Goal: Task Accomplishment & Management: Complete application form

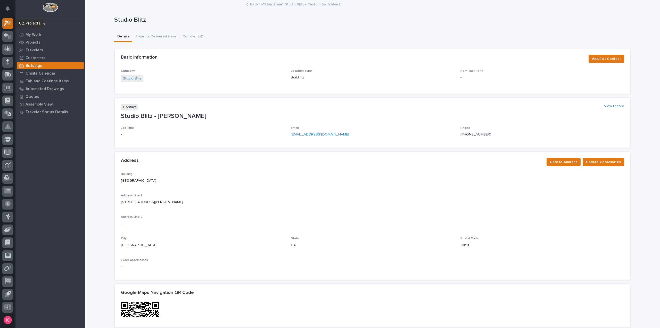
click at [9, 21] on icon at bounding box center [9, 22] width 4 height 5
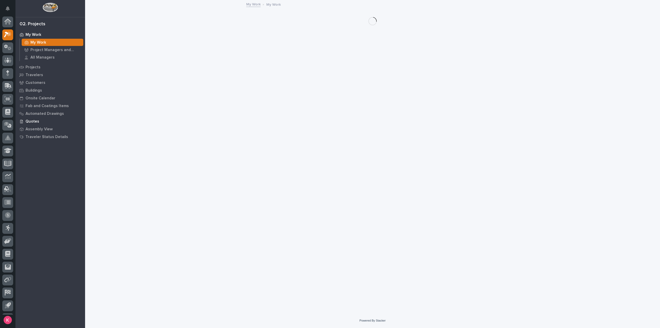
scroll to position [11, 0]
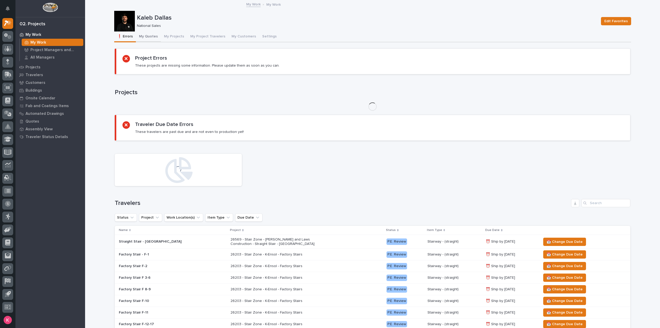
click at [153, 38] on button "My Quotes" at bounding box center [148, 36] width 25 height 11
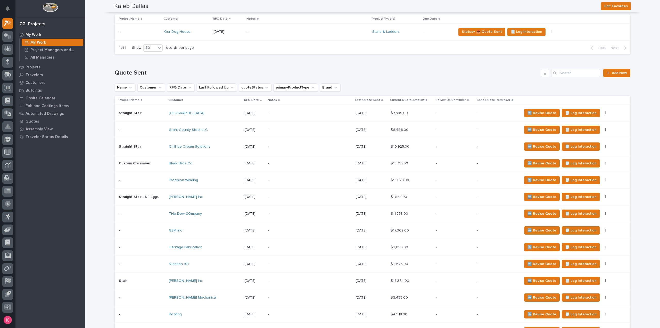
scroll to position [257, 0]
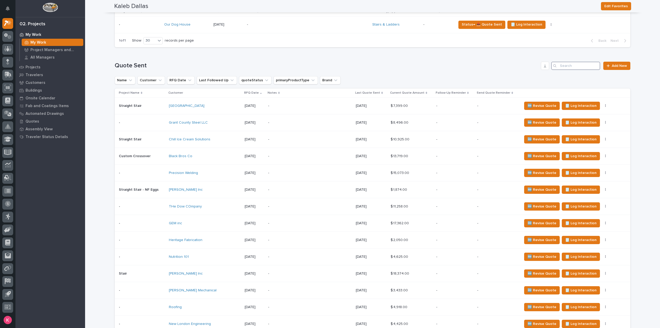
click at [573, 70] on input "Search" at bounding box center [575, 66] width 49 height 8
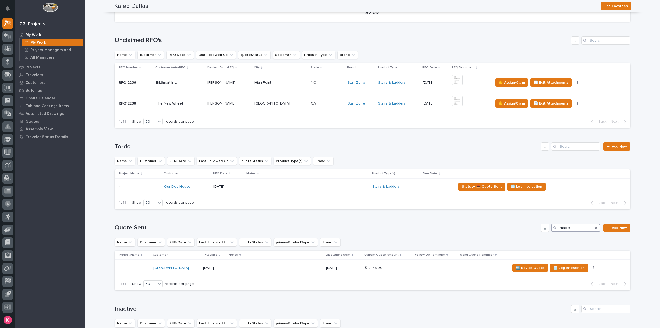
type input "maple"
click at [487, 269] on p "-" at bounding box center [483, 267] width 45 height 4
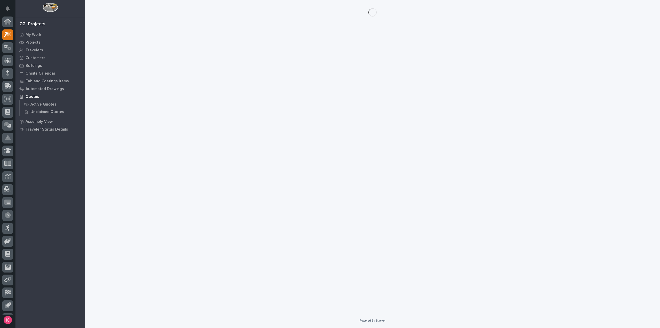
scroll to position [11, 0]
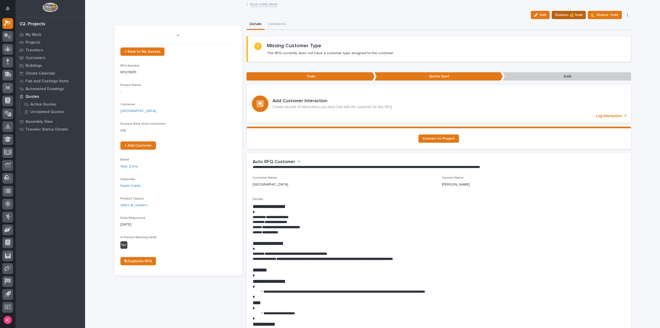
click at [558, 14] on span "Status→ 💰 Sold" at bounding box center [568, 15] width 27 height 6
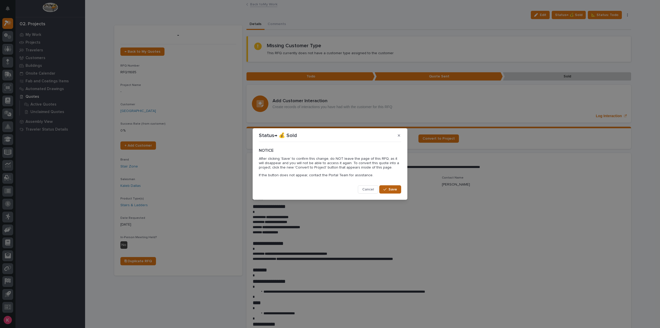
click at [389, 188] on button "Save" at bounding box center [390, 189] width 22 height 8
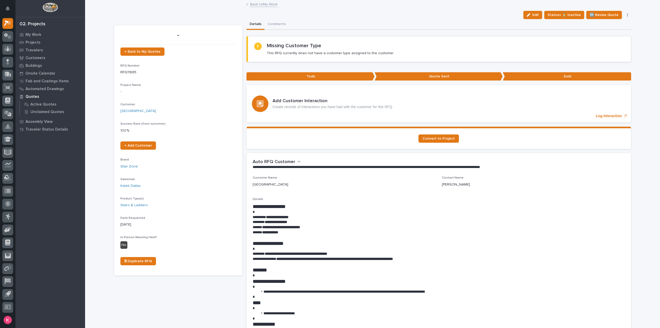
click at [452, 131] on section "Convert to Project" at bounding box center [438, 138] width 384 height 22
click at [448, 136] on link "Convert to Project" at bounding box center [438, 138] width 40 height 8
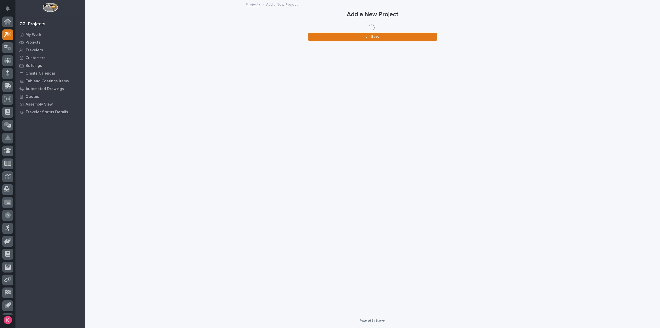
scroll to position [11, 0]
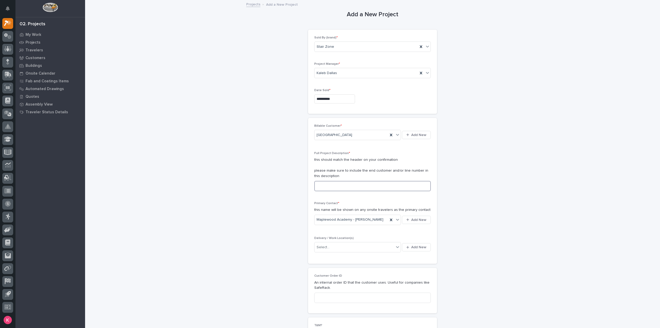
click at [331, 185] on input at bounding box center [372, 186] width 116 height 10
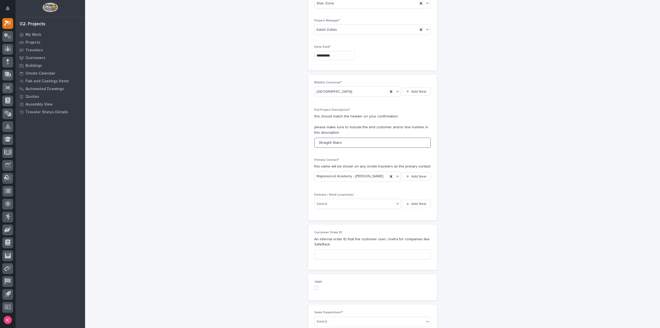
scroll to position [77, 0]
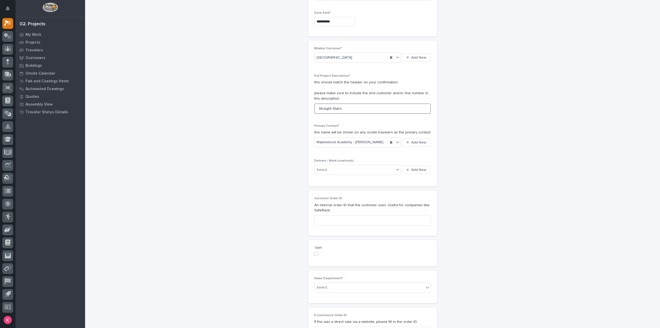
type input "Straight Stairs"
click at [348, 157] on div "Billable Customer * Maplewood Academy Add New Full Project Description * this s…" at bounding box center [372, 113] width 116 height 133
drag, startPoint x: 349, startPoint y: 165, endPoint x: 352, endPoint y: 169, distance: 5.0
click at [349, 165] on div "Select..." at bounding box center [354, 169] width 80 height 9
type input "*********"
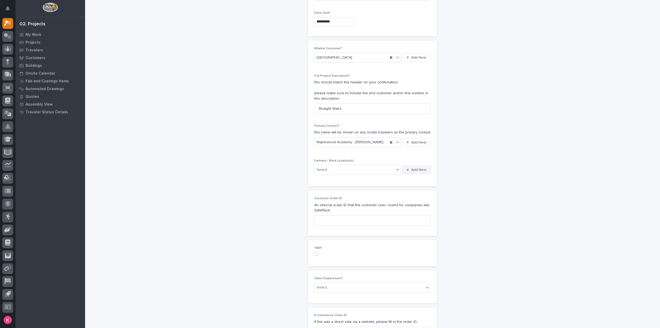
click at [406, 169] on icon "button" at bounding box center [407, 169] width 3 height 3
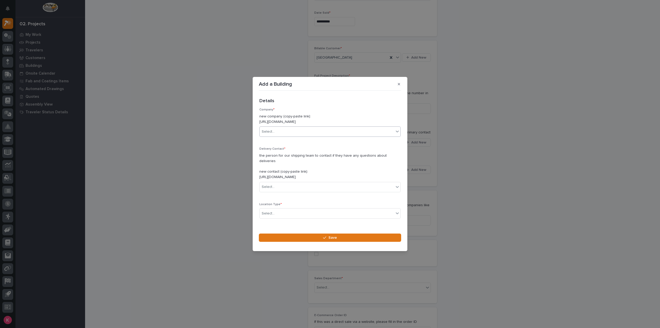
click at [282, 131] on div "Select..." at bounding box center [327, 131] width 134 height 9
type input "*********"
click at [294, 147] on div "[GEOGRAPHIC_DATA]" at bounding box center [328, 144] width 137 height 9
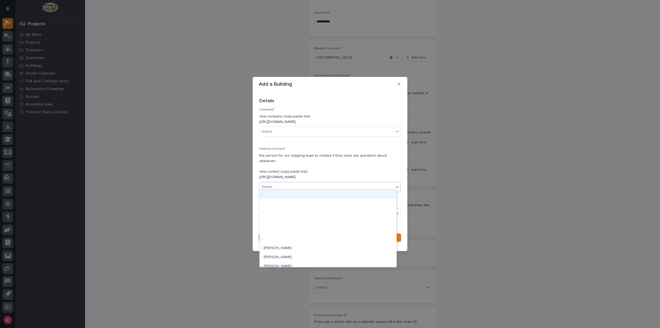
click at [282, 182] on div "Select..." at bounding box center [329, 187] width 141 height 10
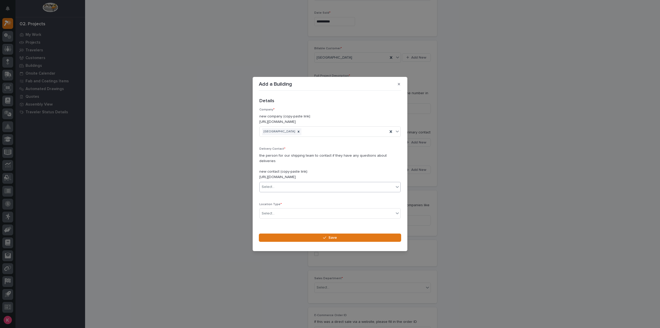
click at [321, 185] on div "Select..." at bounding box center [327, 186] width 134 height 9
type input "*********"
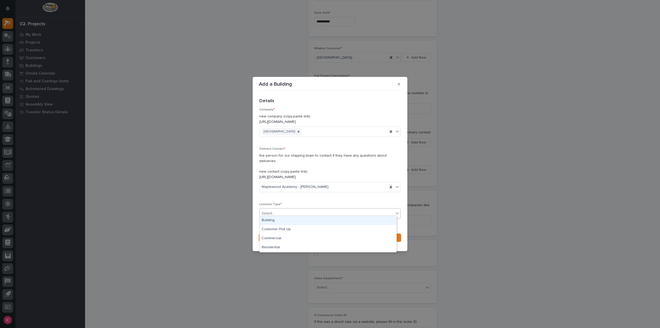
click at [320, 213] on div "Select..." at bounding box center [327, 213] width 134 height 9
click at [312, 222] on div "Building" at bounding box center [328, 220] width 137 height 9
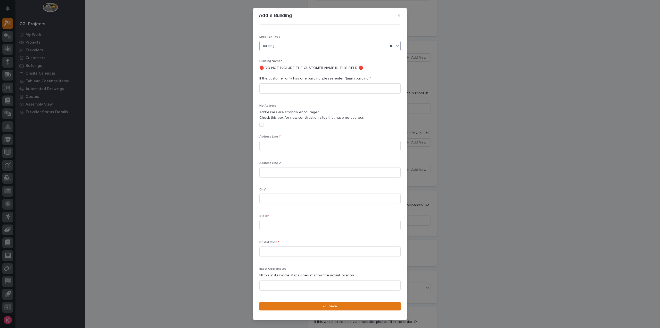
scroll to position [110, 0]
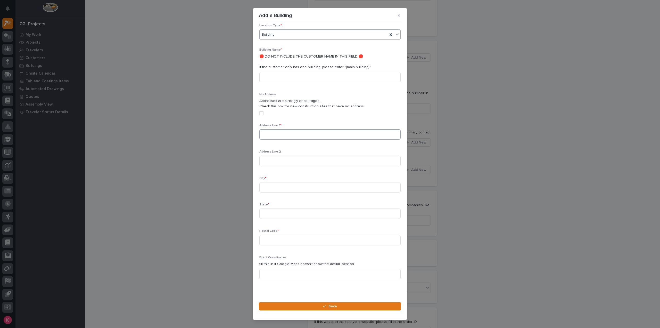
click at [298, 129] on input at bounding box center [329, 134] width 141 height 10
click at [283, 129] on input at bounding box center [329, 134] width 141 height 10
paste input "700 Main Street North"
type input "700 Main Street North"
click at [273, 187] on div "City *" at bounding box center [329, 186] width 141 height 20
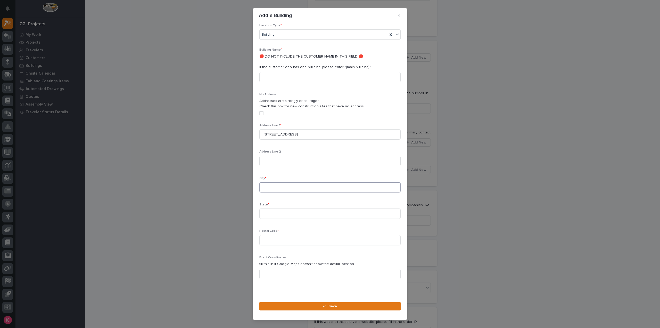
click at [278, 183] on input at bounding box center [329, 187] width 141 height 10
type input "Hutchinson"
click at [290, 203] on p "State *" at bounding box center [329, 205] width 141 height 4
click at [291, 208] on input at bounding box center [329, 213] width 141 height 10
type input "MN"
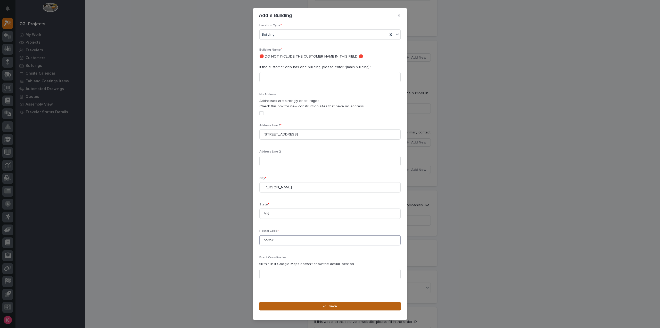
type input "55350"
click at [312, 310] on button "Save" at bounding box center [330, 306] width 142 height 8
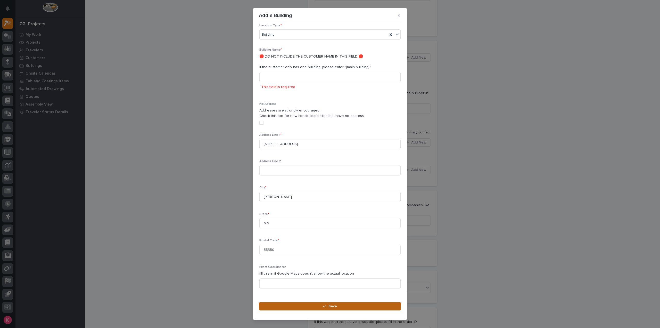
scroll to position [7, 0]
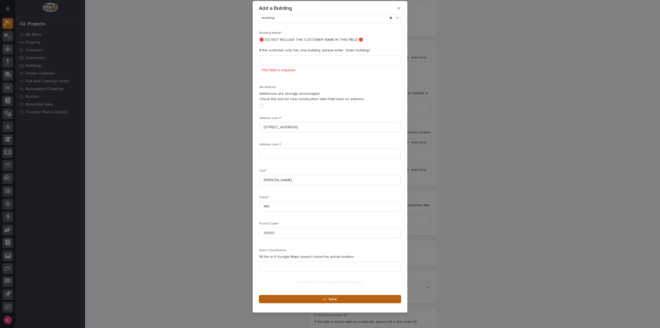
click at [314, 302] on button "Save" at bounding box center [330, 299] width 142 height 8
click at [319, 295] on button "Save" at bounding box center [330, 299] width 142 height 8
click at [329, 300] on span "Save" at bounding box center [332, 298] width 9 height 5
click at [352, 298] on button "Save" at bounding box center [330, 299] width 142 height 8
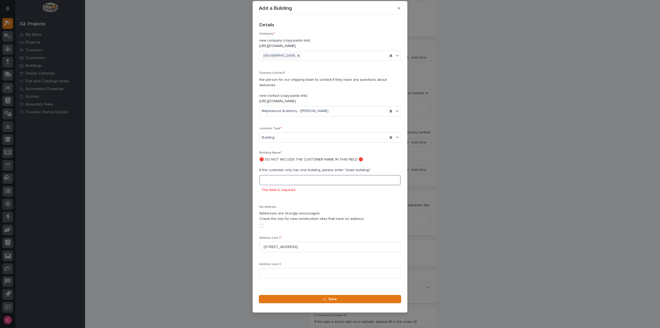
click at [297, 178] on input at bounding box center [329, 180] width 141 height 10
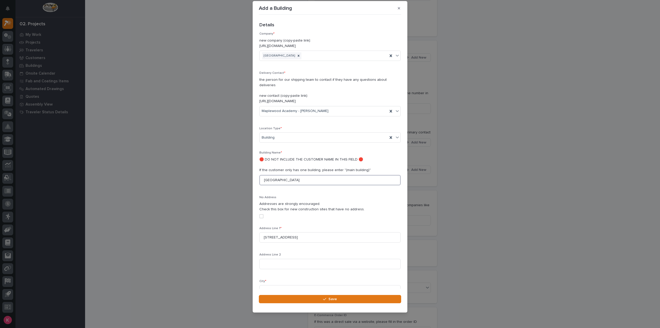
scroll to position [110, 0]
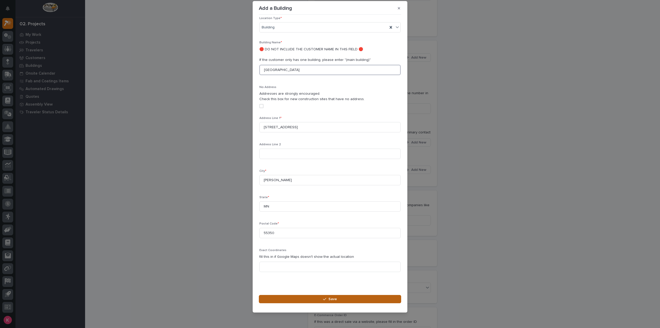
type input "[GEOGRAPHIC_DATA]"
click at [286, 301] on button "Save" at bounding box center [330, 299] width 142 height 8
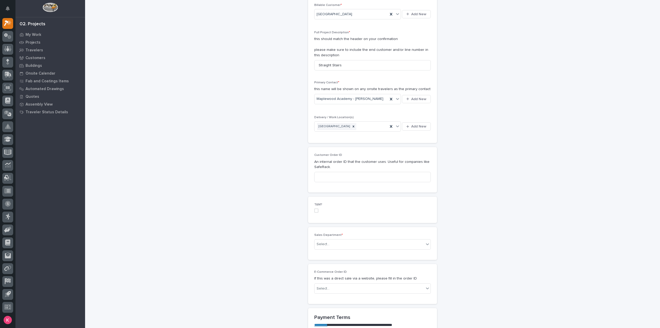
scroll to position [129, 0]
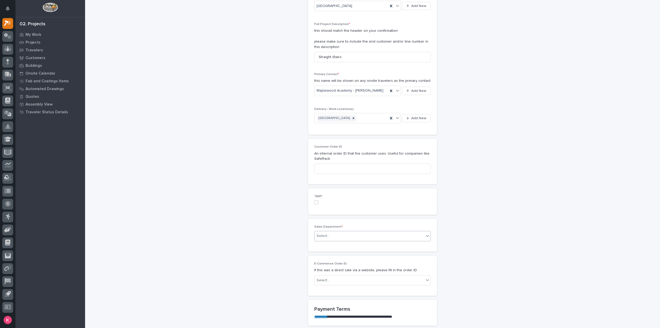
click at [336, 233] on div "Select..." at bounding box center [369, 235] width 110 height 9
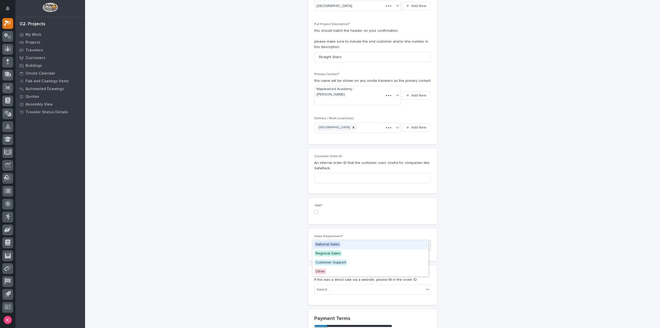
click at [333, 244] on span "National Sales" at bounding box center [327, 244] width 26 height 6
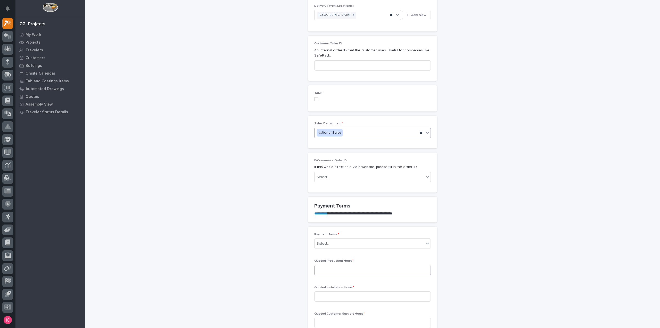
scroll to position [258, 0]
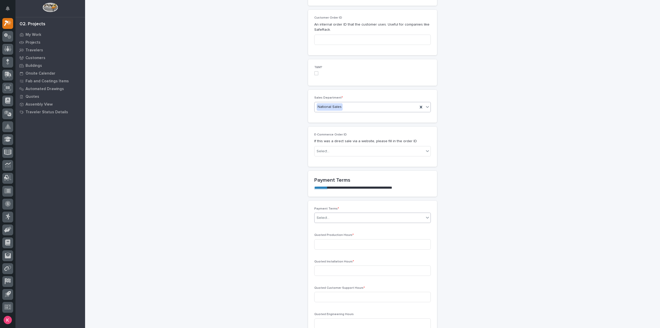
click at [333, 219] on div "Select..." at bounding box center [369, 217] width 110 height 9
click at [329, 233] on div "100%" at bounding box center [370, 234] width 116 height 9
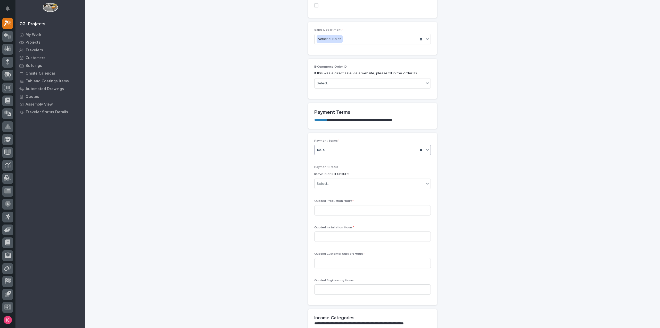
scroll to position [326, 0]
click at [337, 213] on div "Quoted Production Hours *" at bounding box center [372, 208] width 116 height 20
click at [338, 212] on input at bounding box center [372, 209] width 116 height 10
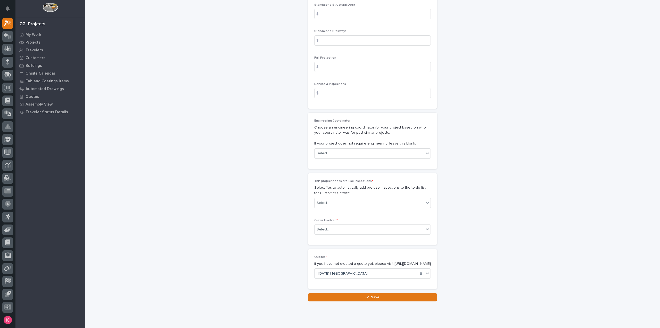
scroll to position [829, 0]
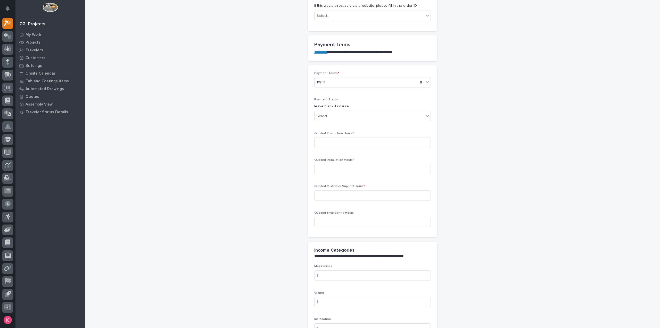
scroll to position [340, 0]
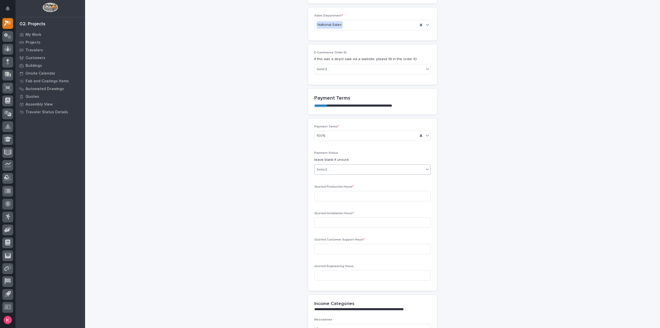
click at [341, 165] on div "Select..." at bounding box center [369, 169] width 110 height 9
click at [334, 175] on div "NOT PAID" at bounding box center [370, 177] width 116 height 9
click at [338, 193] on input at bounding box center [372, 196] width 116 height 10
type input "41"
type input "0"
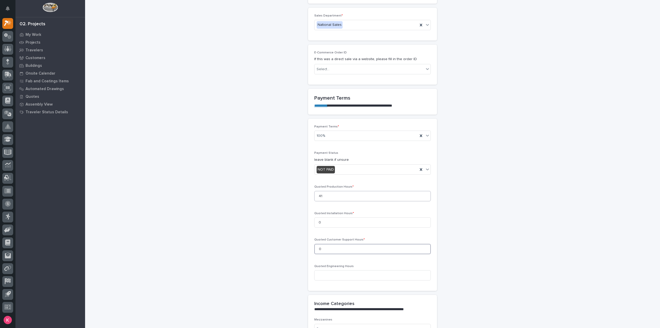
type input "0"
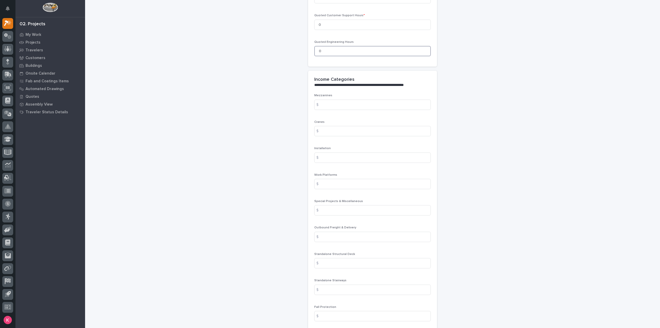
scroll to position [572, 0]
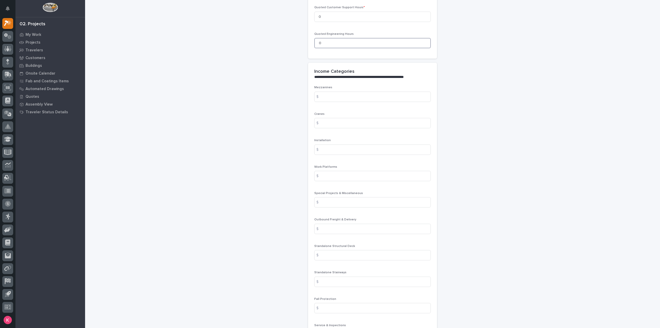
type input "0"
click at [336, 232] on div "Outbound Freight & Delivery $" at bounding box center [372, 227] width 116 height 20
click at [338, 229] on input at bounding box center [372, 228] width 116 height 10
click at [338, 227] on input at bounding box center [372, 228] width 116 height 10
type input "813"
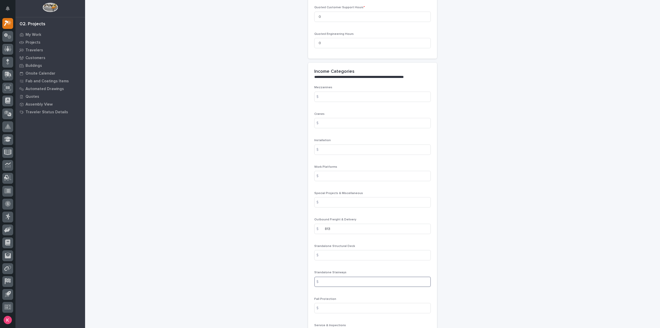
click at [345, 281] on input at bounding box center [372, 281] width 116 height 10
drag, startPoint x: 332, startPoint y: 96, endPoint x: 336, endPoint y: 101, distance: 6.7
click at [332, 96] on input at bounding box center [372, 96] width 116 height 10
click at [346, 200] on input at bounding box center [372, 202] width 116 height 10
drag, startPoint x: 355, startPoint y: 252, endPoint x: 349, endPoint y: 265, distance: 14.1
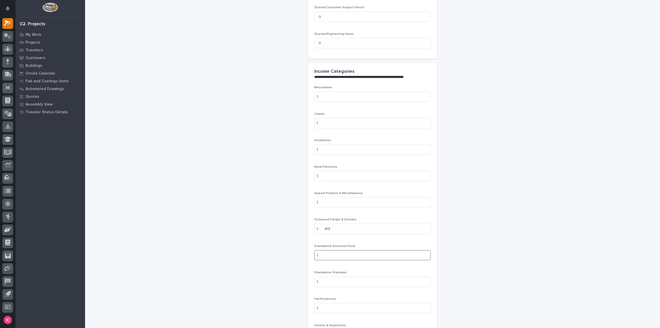
click at [355, 252] on input at bounding box center [372, 255] width 116 height 10
click at [340, 279] on input at bounding box center [372, 281] width 116 height 10
drag, startPoint x: 342, startPoint y: 282, endPoint x: 348, endPoint y: 279, distance: 6.6
click at [342, 282] on input at bounding box center [372, 281] width 116 height 10
type input "11332"
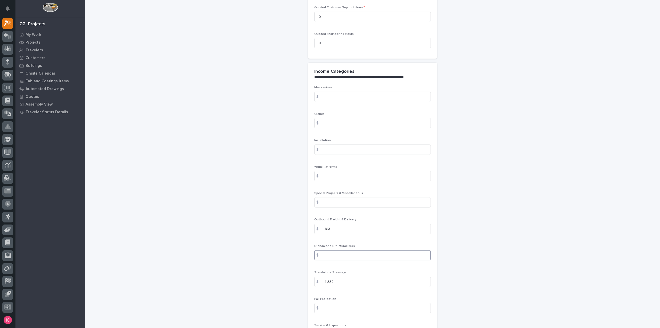
click at [330, 253] on input at bounding box center [372, 255] width 116 height 10
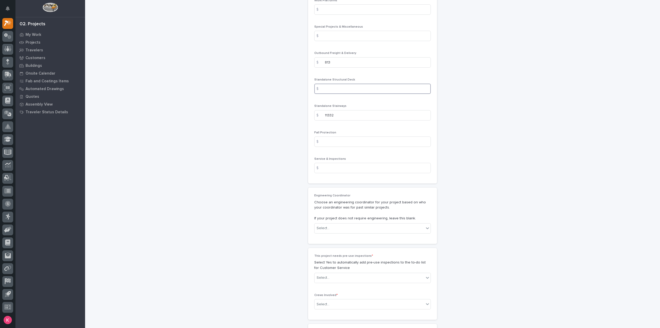
scroll to position [726, 0]
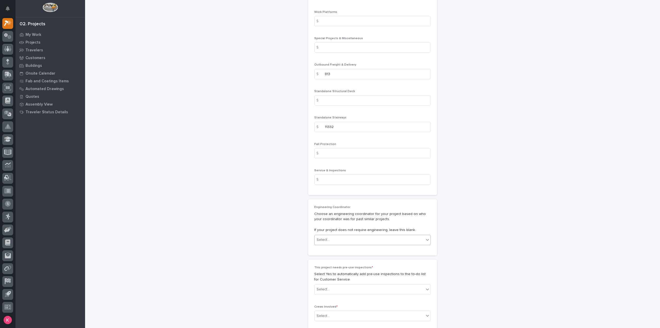
drag, startPoint x: 347, startPoint y: 234, endPoint x: 345, endPoint y: 240, distance: 6.9
click at [346, 235] on div "Select..." at bounding box center [369, 239] width 110 height 9
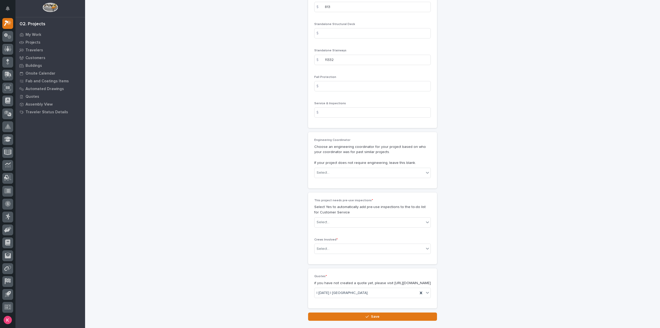
scroll to position [829, 0]
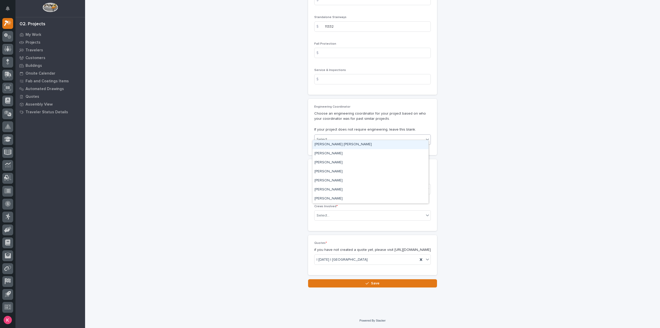
click at [391, 139] on div "Select..." at bounding box center [372, 139] width 116 height 10
click at [359, 185] on div "Select..." at bounding box center [369, 189] width 110 height 9
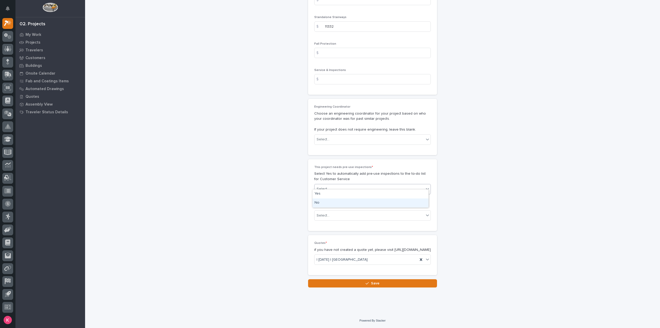
drag, startPoint x: 354, startPoint y: 196, endPoint x: 350, endPoint y: 203, distance: 8.0
click at [350, 203] on div "No" at bounding box center [370, 202] width 116 height 9
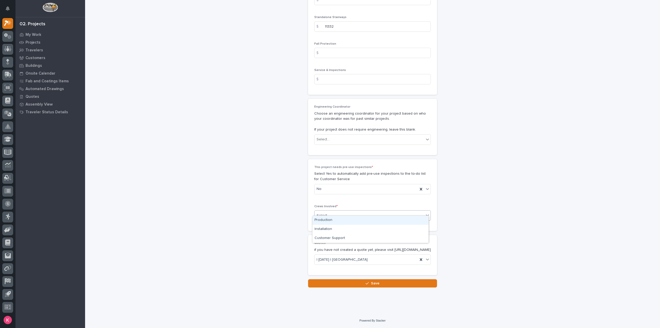
click at [348, 211] on div "Select..." at bounding box center [369, 215] width 110 height 9
click at [346, 221] on div "Production" at bounding box center [370, 219] width 116 height 9
drag, startPoint x: 347, startPoint y: 283, endPoint x: 348, endPoint y: 287, distance: 3.4
click at [347, 283] on button "Save" at bounding box center [372, 283] width 129 height 8
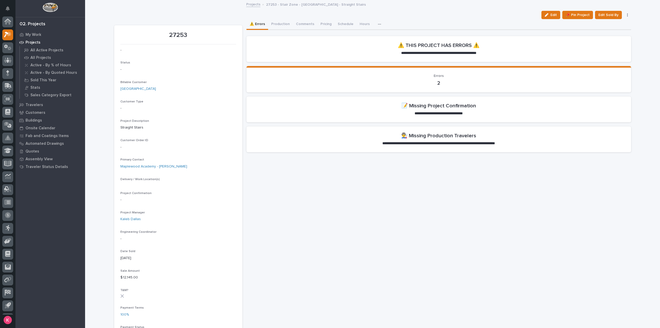
scroll to position [11, 0]
